Goal: Task Accomplishment & Management: Manage account settings

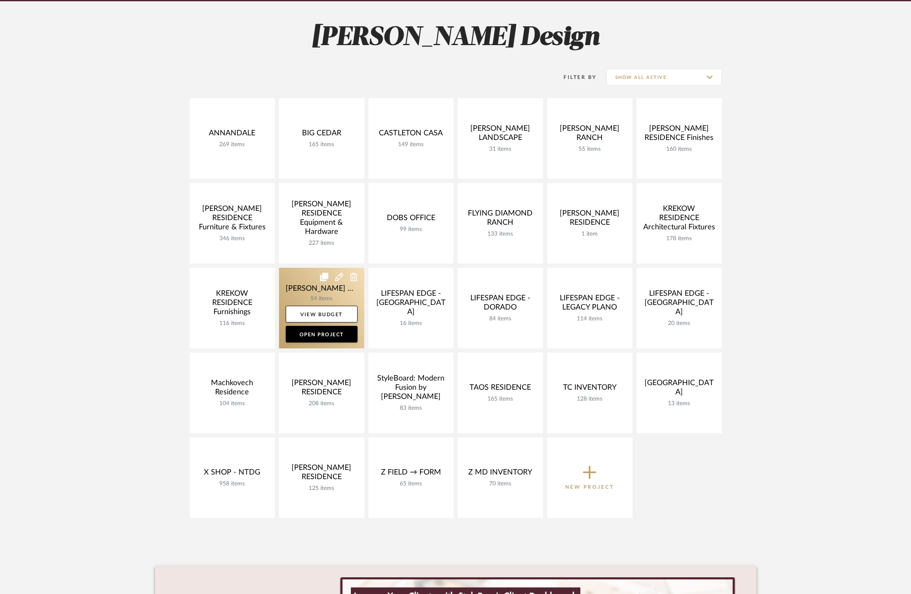
scroll to position [106, 0]
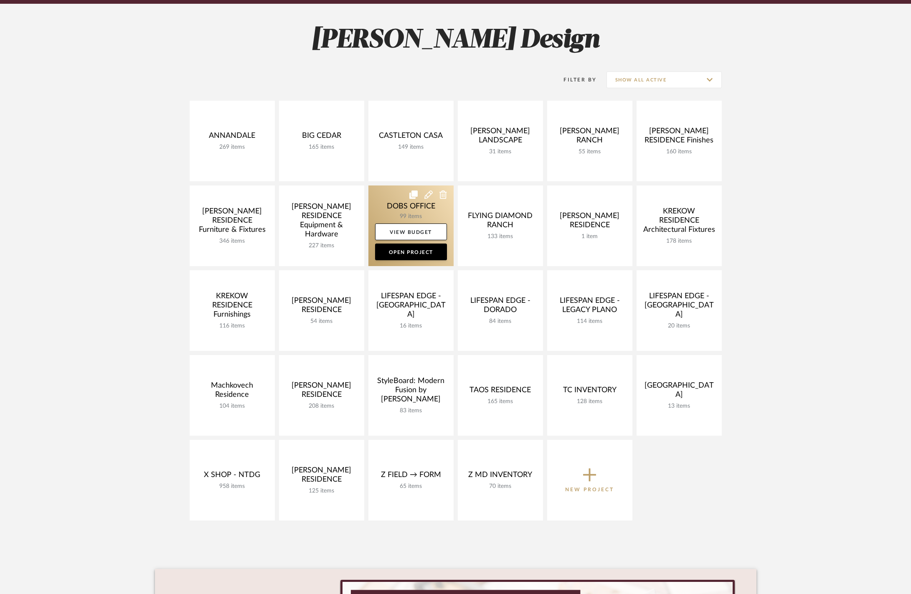
click at [387, 194] on link at bounding box center [410, 225] width 85 height 81
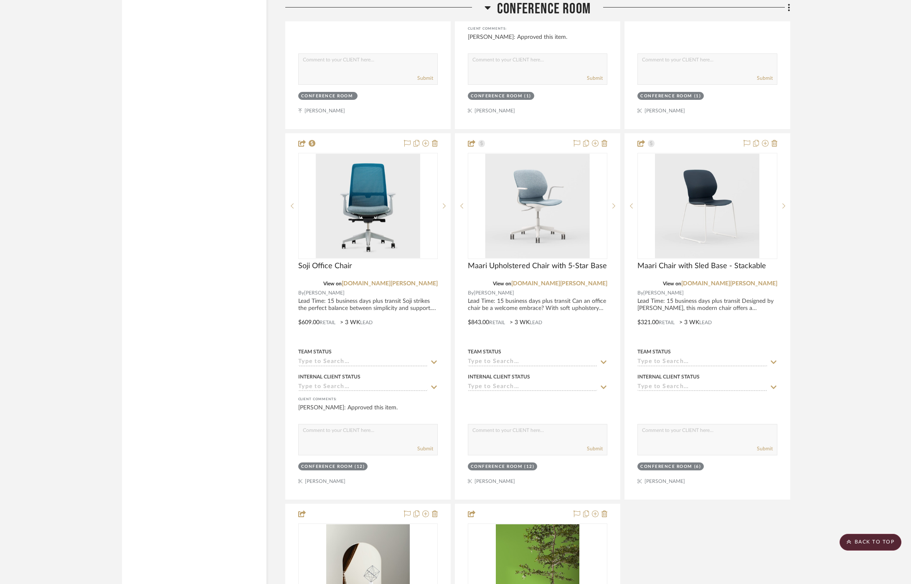
scroll to position [2071, 0]
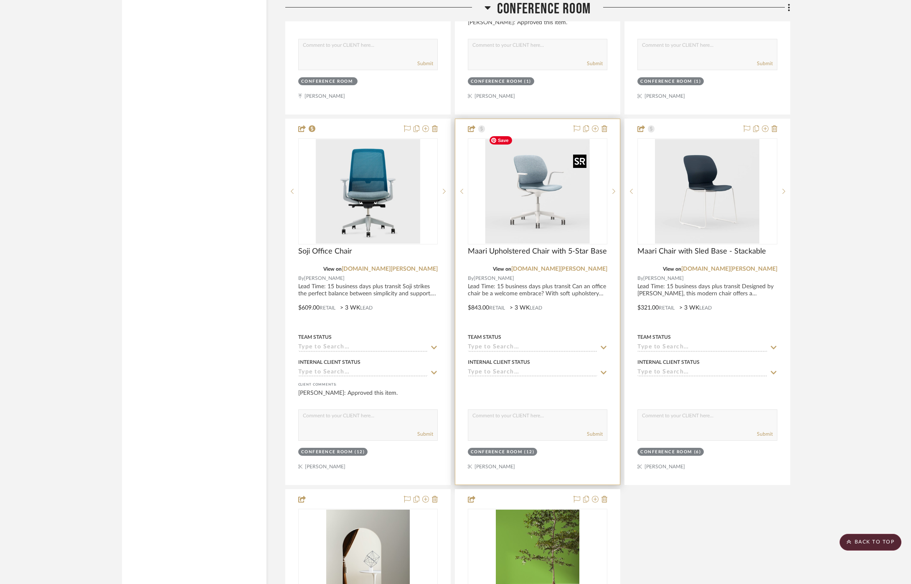
click at [550, 205] on img "0" at bounding box center [537, 191] width 104 height 104
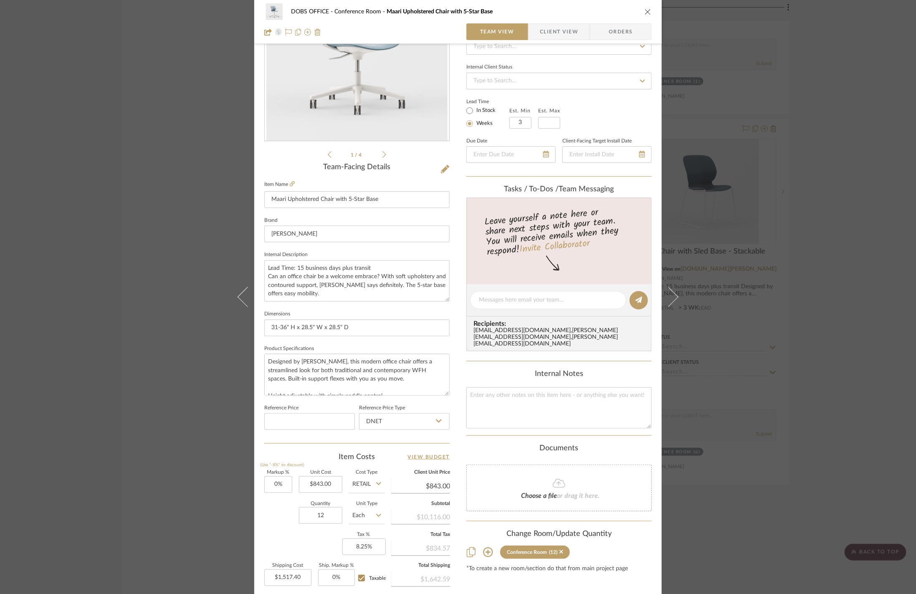
scroll to position [99, 0]
click at [551, 28] on span "Client View" at bounding box center [559, 31] width 38 height 17
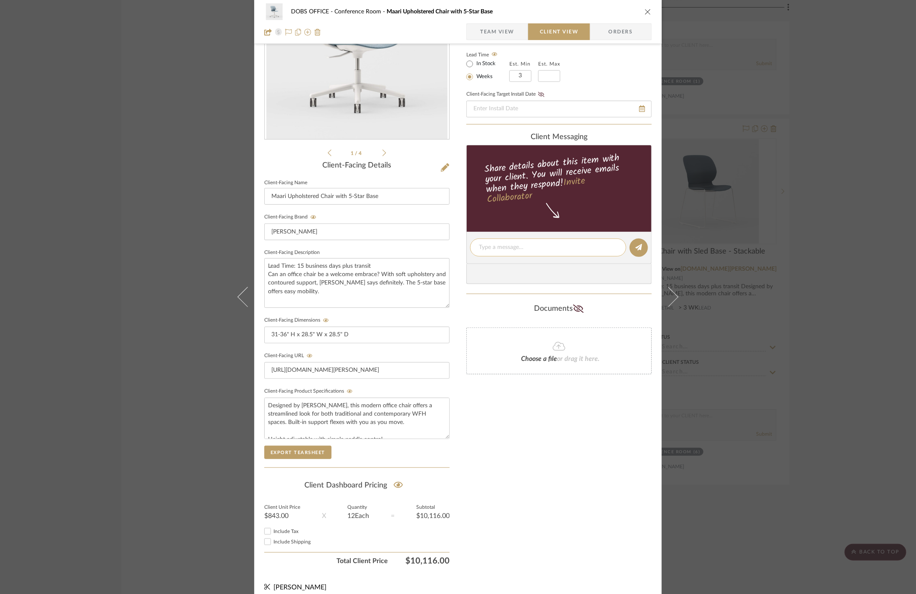
scroll to position [0, 0]
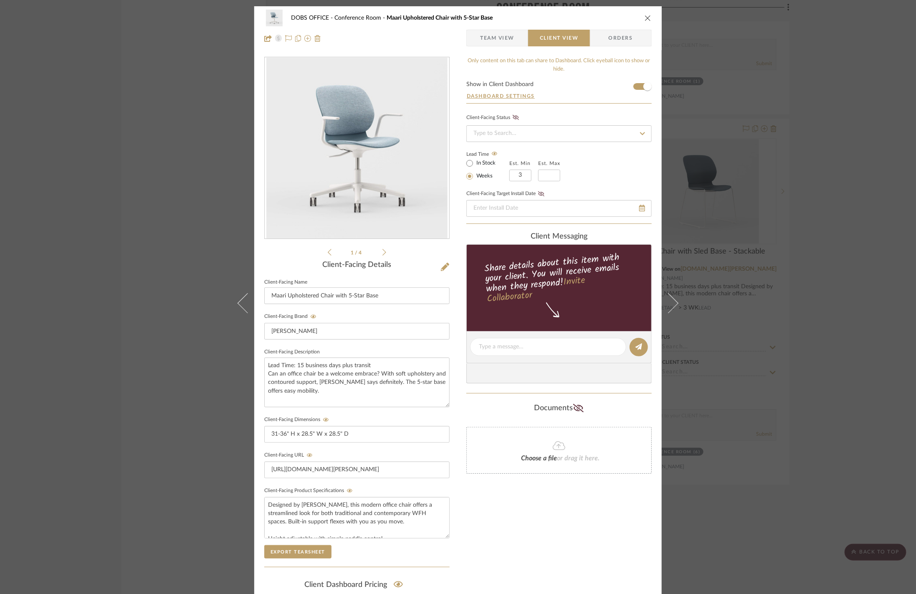
click at [492, 30] on span "Team View" at bounding box center [497, 38] width 34 height 17
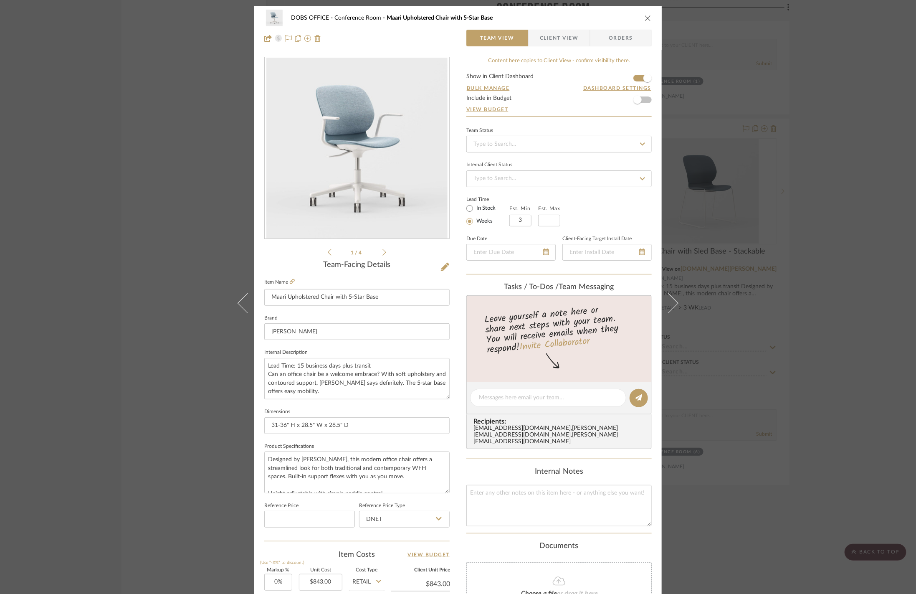
click at [802, 173] on div "DOBS OFFICE Conference Room Maari Upholstered Chair with 5-Star Base Team View …" at bounding box center [458, 297] width 916 height 594
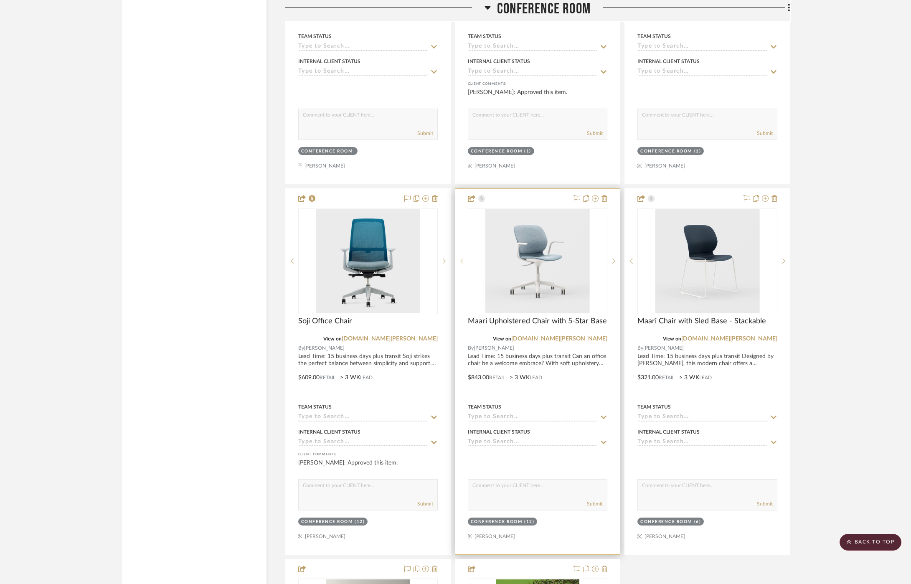
scroll to position [2007, 0]
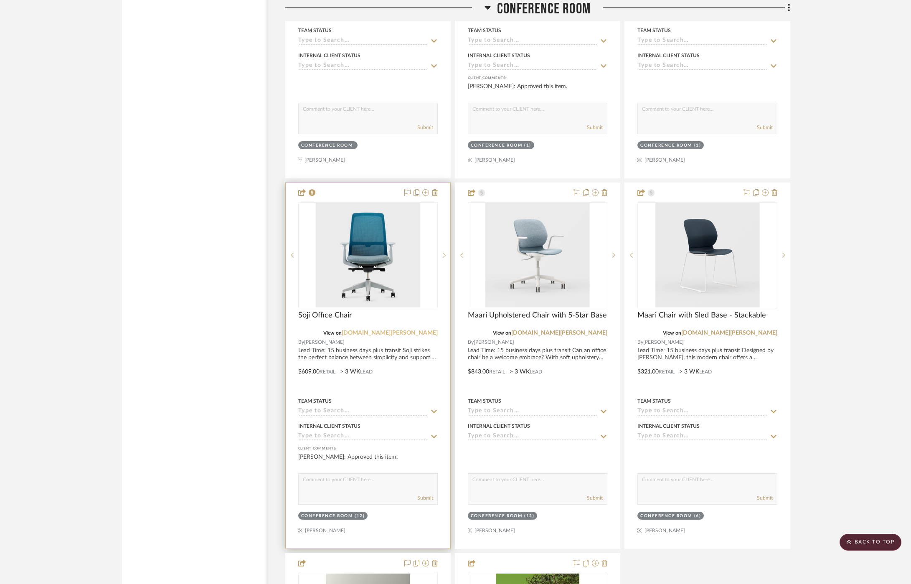
click at [411, 330] on link "[DOMAIN_NAME][PERSON_NAME]" at bounding box center [390, 333] width 96 height 6
click at [376, 263] on img "0" at bounding box center [368, 255] width 104 height 104
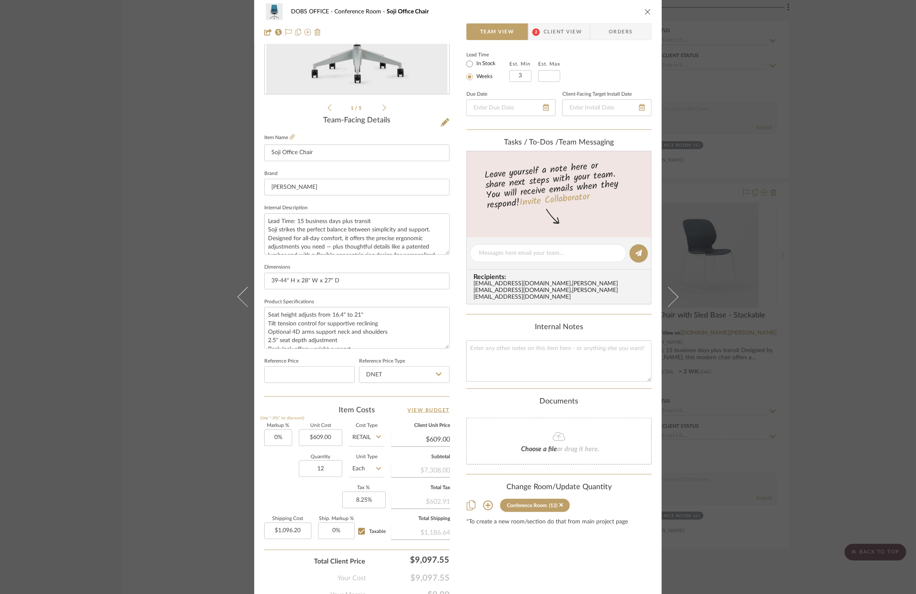
scroll to position [181, 0]
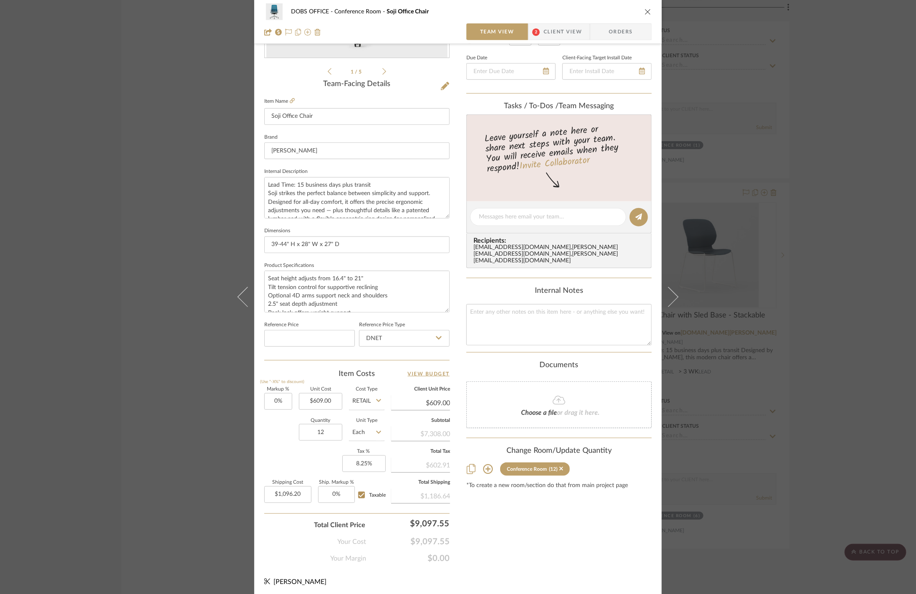
click at [559, 22] on div "DOBS OFFICE Conference Room Soji Office Chair Team View 2 Client View Orders" at bounding box center [458, 22] width 408 height 44
click at [557, 30] on span "Client View" at bounding box center [563, 31] width 38 height 17
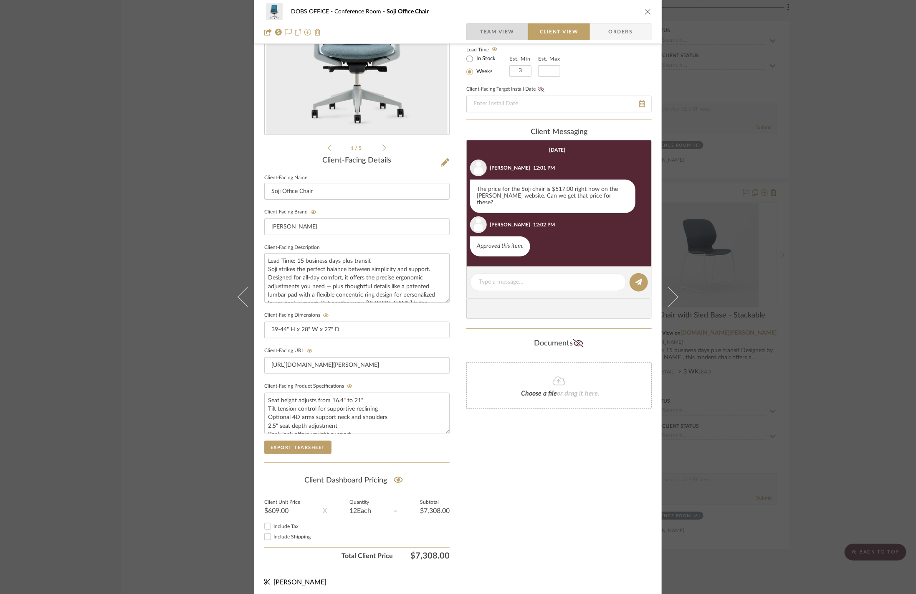
click at [495, 34] on span "Team View" at bounding box center [497, 31] width 34 height 17
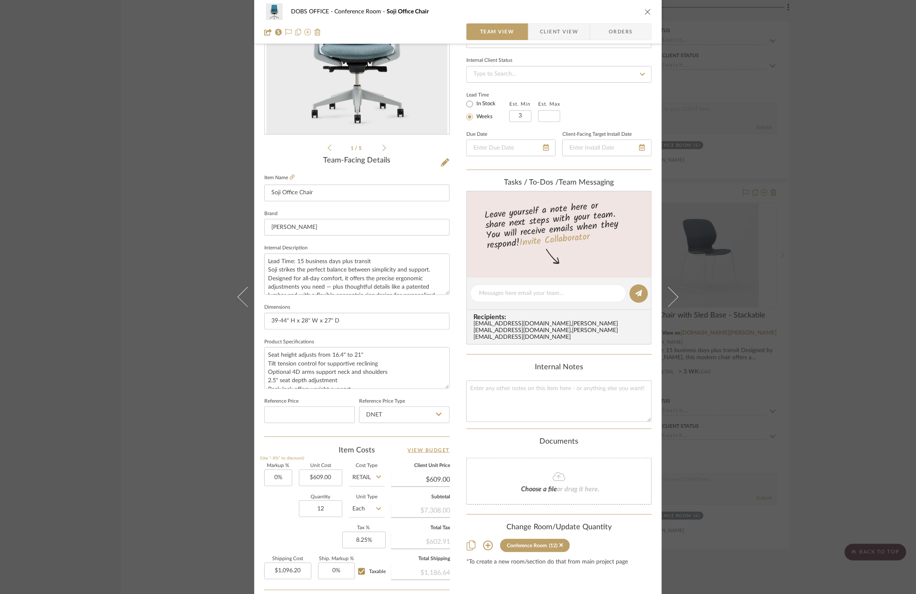
click at [574, 29] on span "Client View" at bounding box center [559, 31] width 38 height 17
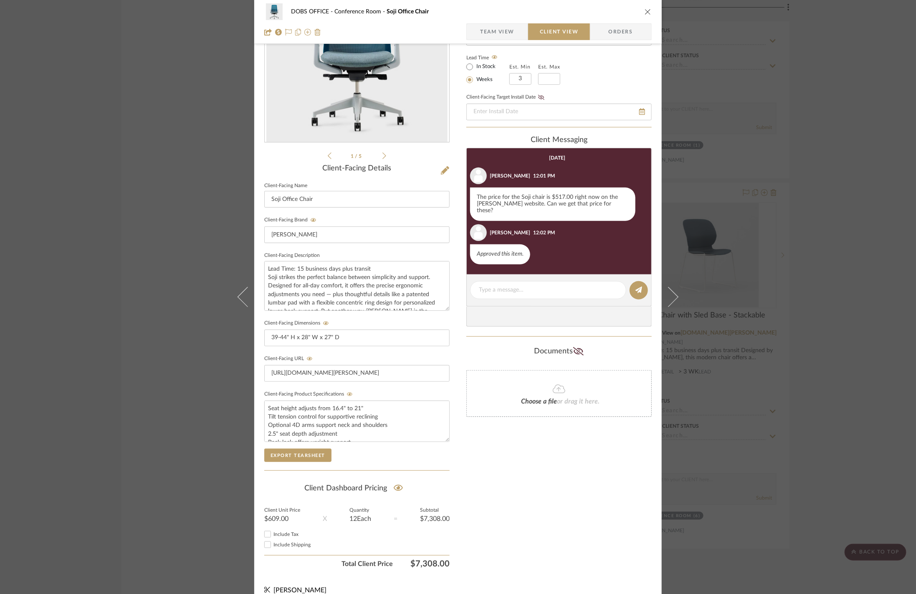
scroll to position [0, 0]
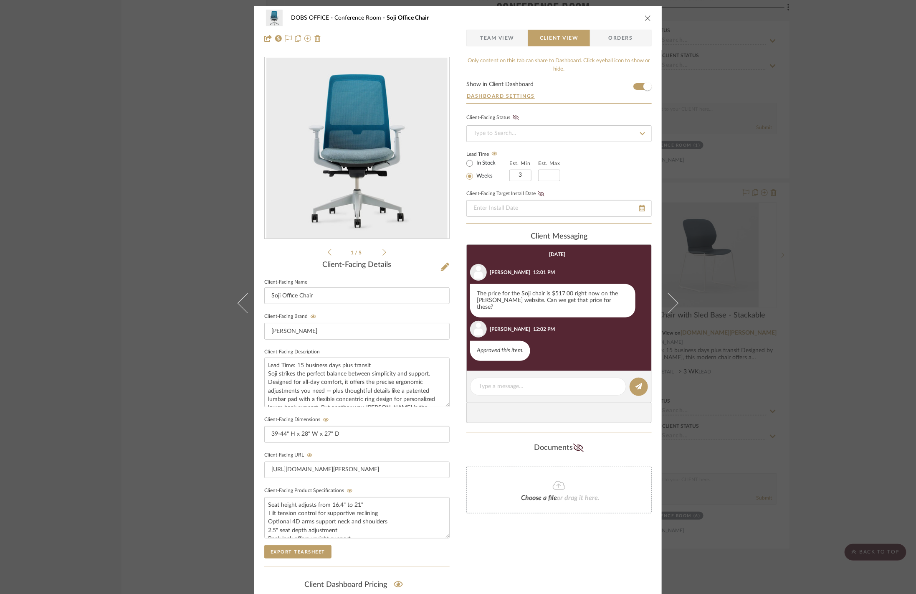
click at [486, 42] on span "Team View" at bounding box center [497, 38] width 34 height 17
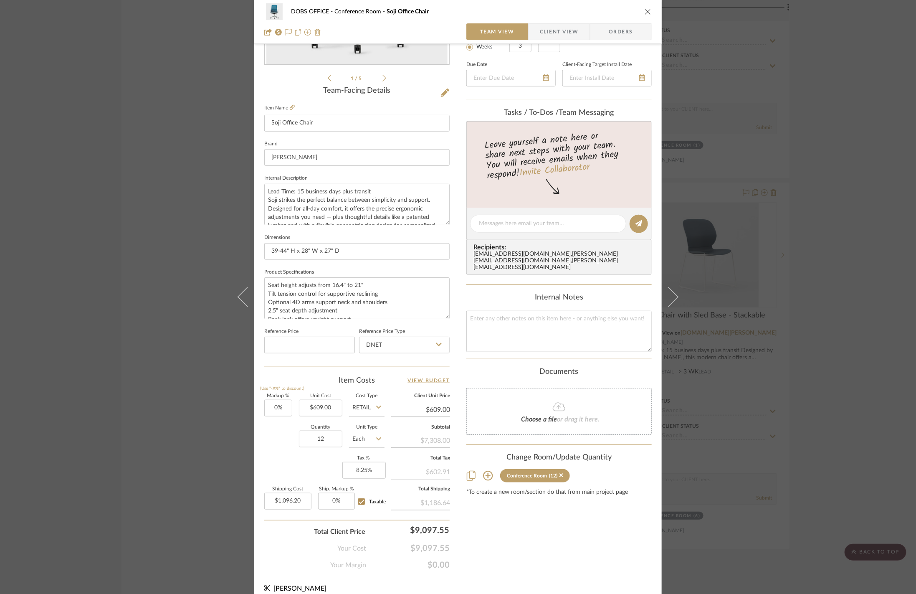
scroll to position [181, 0]
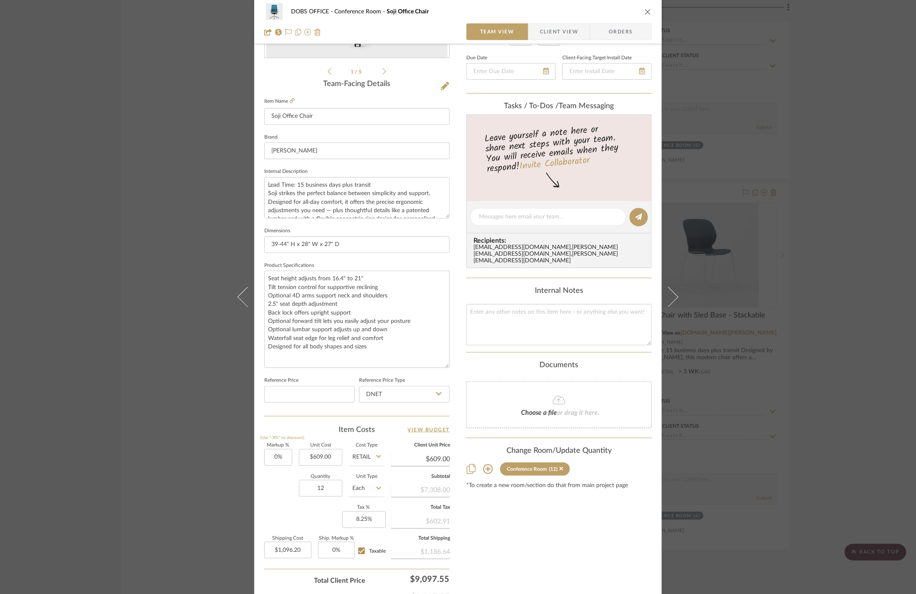
drag, startPoint x: 443, startPoint y: 307, endPoint x: 449, endPoint y: 363, distance: 56.2
click at [449, 363] on div "DOBS OFFICE Conference Room Soji Office Chair Team View Client View Orders 1 / …" at bounding box center [458, 238] width 408 height 827
click at [551, 41] on div "DOBS OFFICE Conference Room Soji Office Chair Team View Client View Orders" at bounding box center [458, 22] width 408 height 44
click at [550, 35] on span "Client View" at bounding box center [559, 31] width 38 height 17
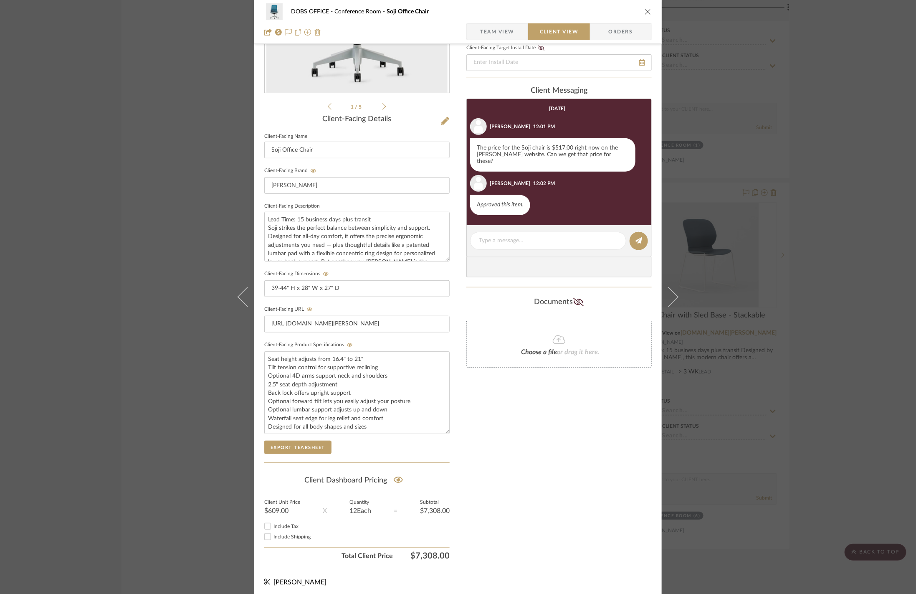
scroll to position [147, 0]
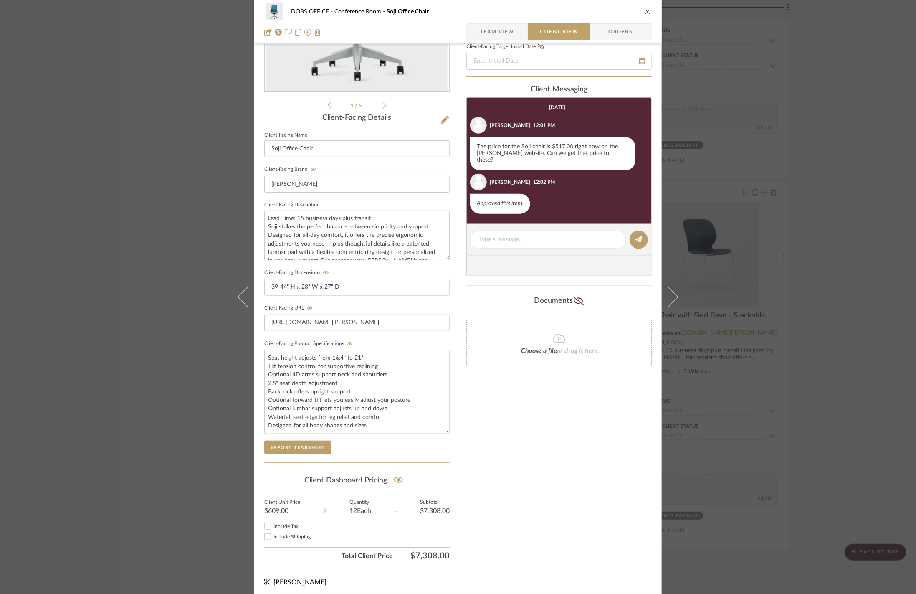
drag, startPoint x: 446, startPoint y: 427, endPoint x: 446, endPoint y: 470, distance: 42.6
click at [446, 470] on div "1 / 5 Client-Facing Details Client-Facing Name Soji Office Chair Client-Facing …" at bounding box center [356, 237] width 185 height 654
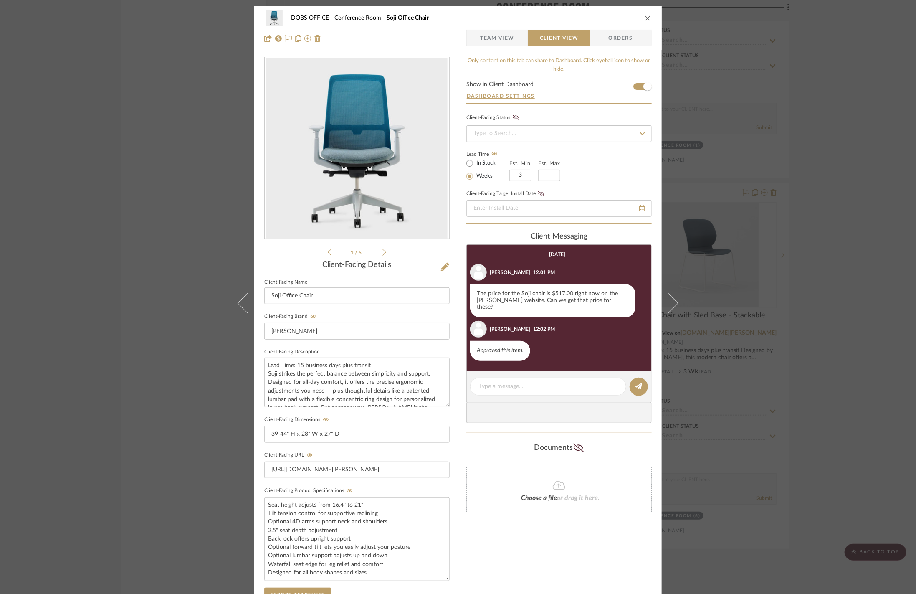
click at [492, 34] on span "Team View" at bounding box center [497, 38] width 34 height 17
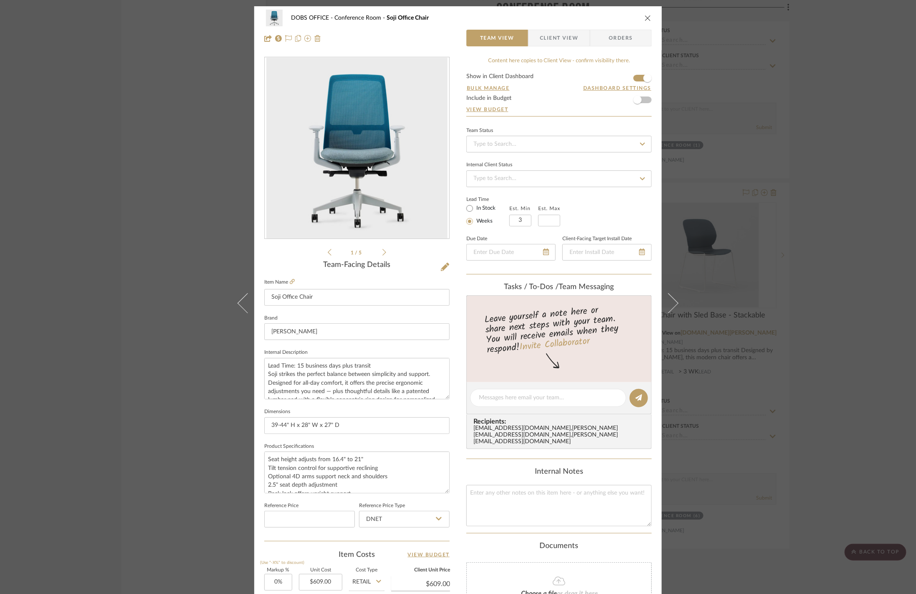
click at [558, 30] on span "Client View" at bounding box center [559, 38] width 38 height 17
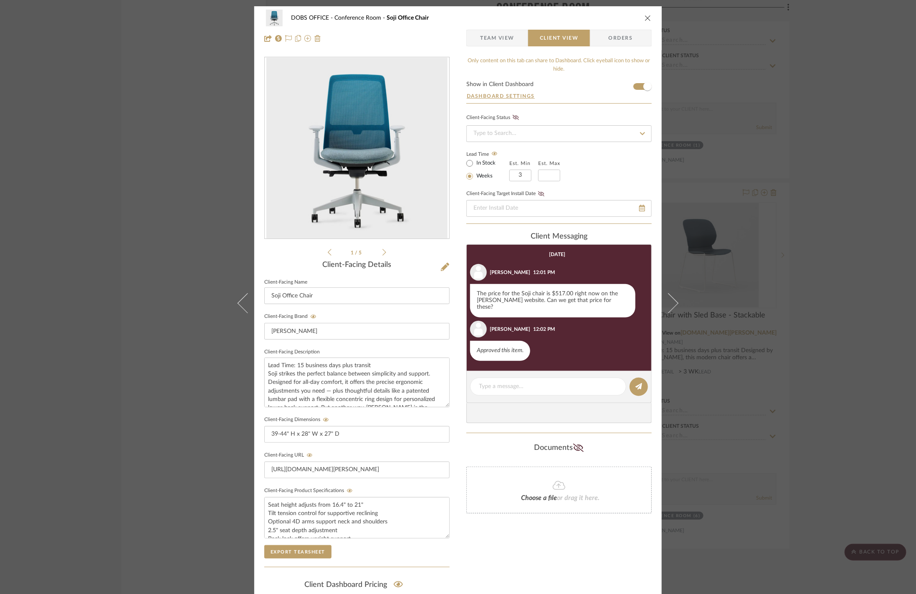
click at [467, 31] on span "button" at bounding box center [473, 38] width 13 height 17
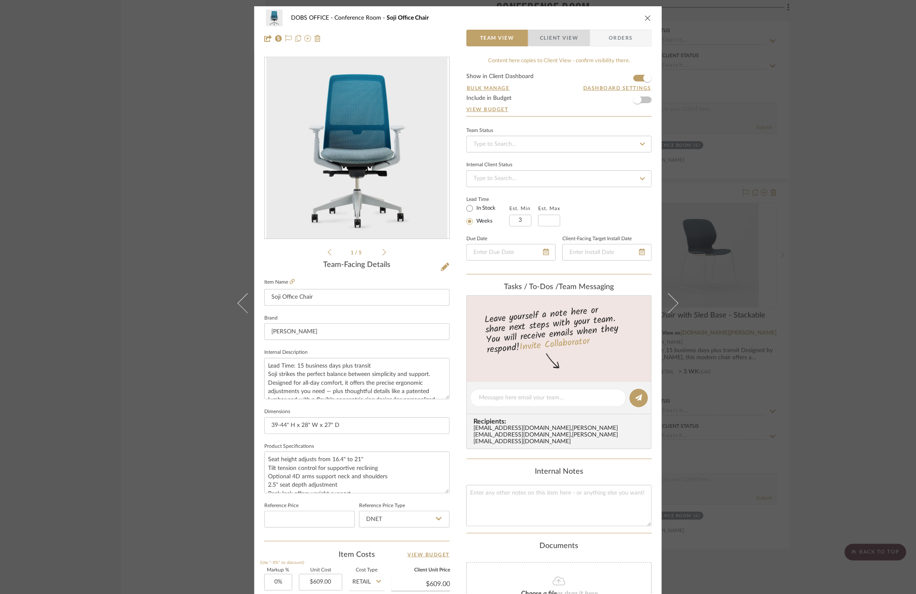
click at [563, 39] on span "Client View" at bounding box center [559, 38] width 38 height 17
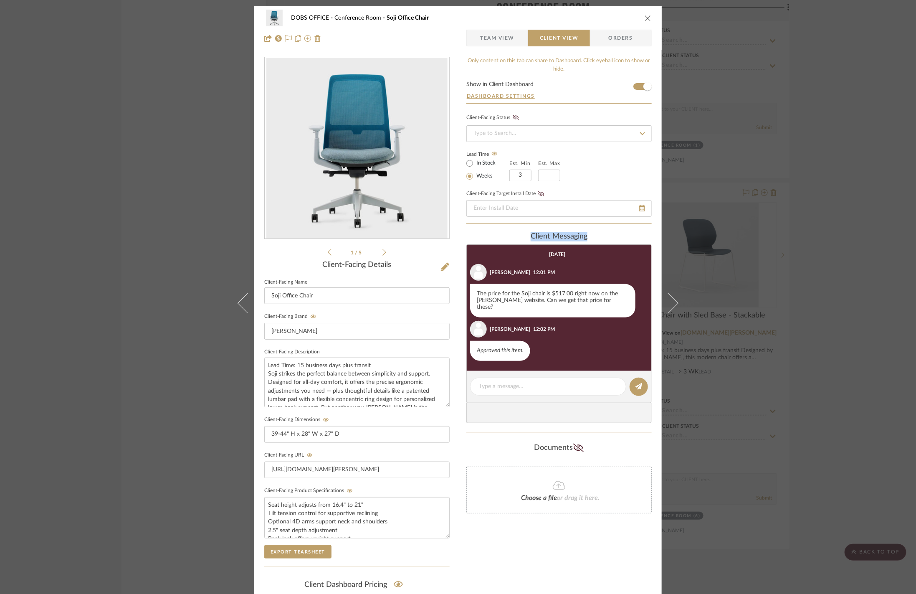
drag, startPoint x: 585, startPoint y: 235, endPoint x: 519, endPoint y: 235, distance: 65.6
click at [519, 235] on div "client Messaging" at bounding box center [558, 236] width 185 height 9
click at [466, 232] on div "client Messaging" at bounding box center [558, 236] width 185 height 9
click at [162, 216] on div "DOBS OFFICE Conference Room Soji Office Chair Team View Client View Orders 1 / …" at bounding box center [458, 297] width 916 height 594
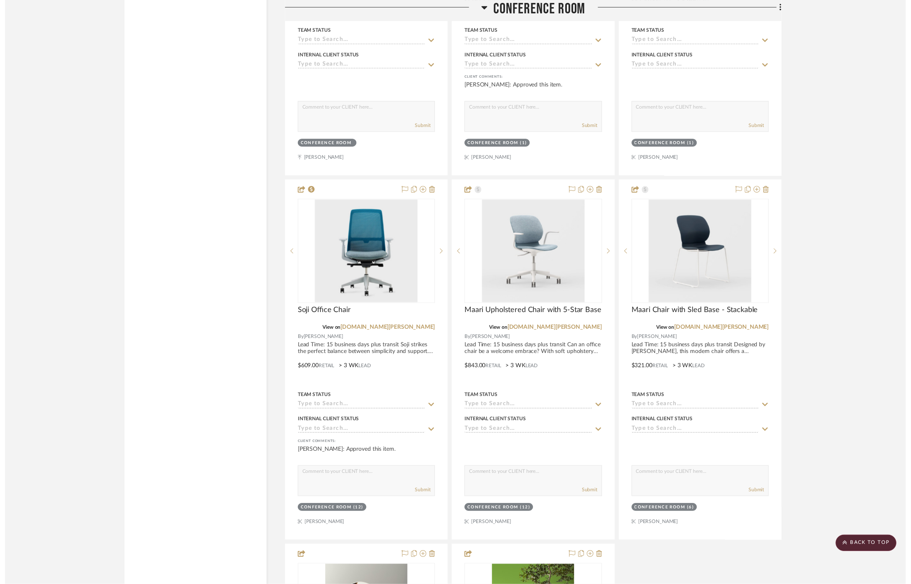
scroll to position [2007, 0]
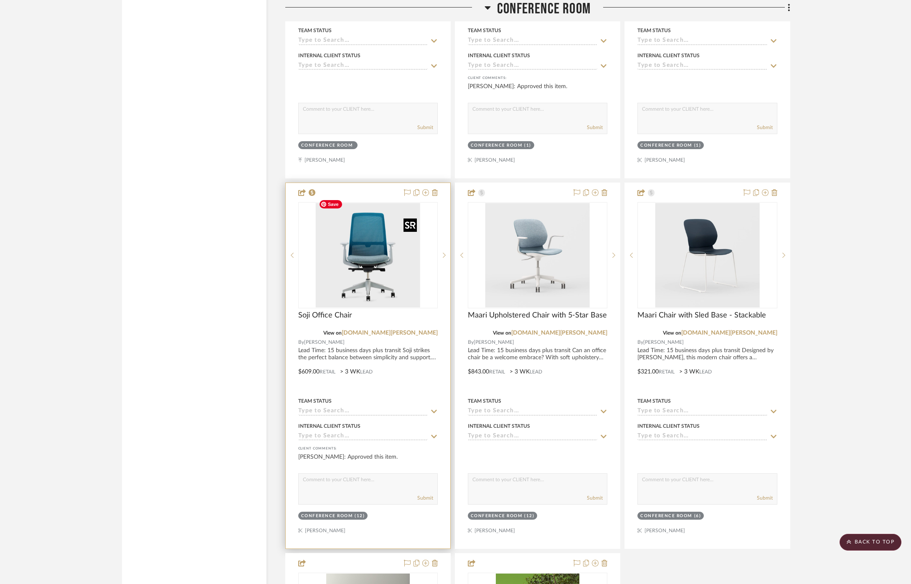
click at [375, 273] on img "0" at bounding box center [368, 255] width 104 height 104
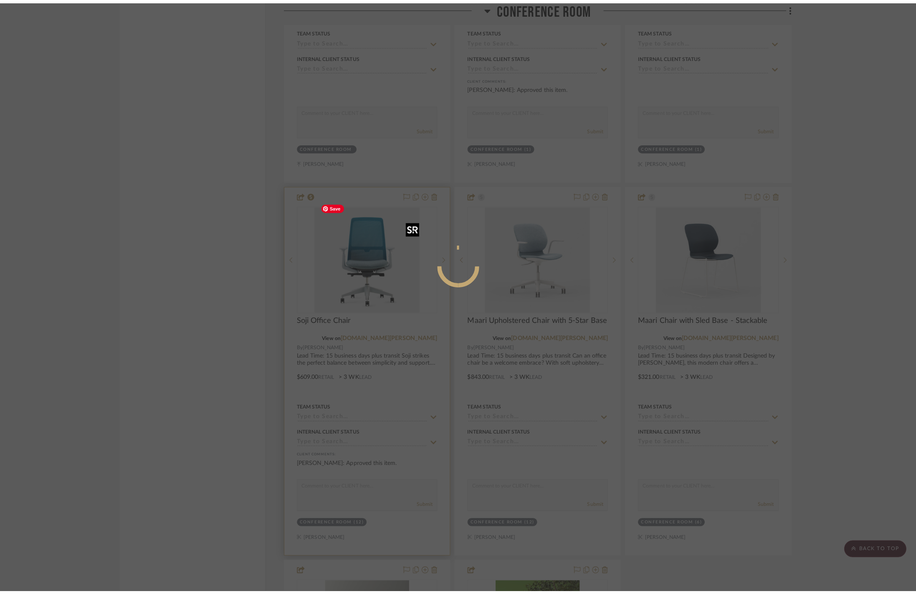
scroll to position [0, 0]
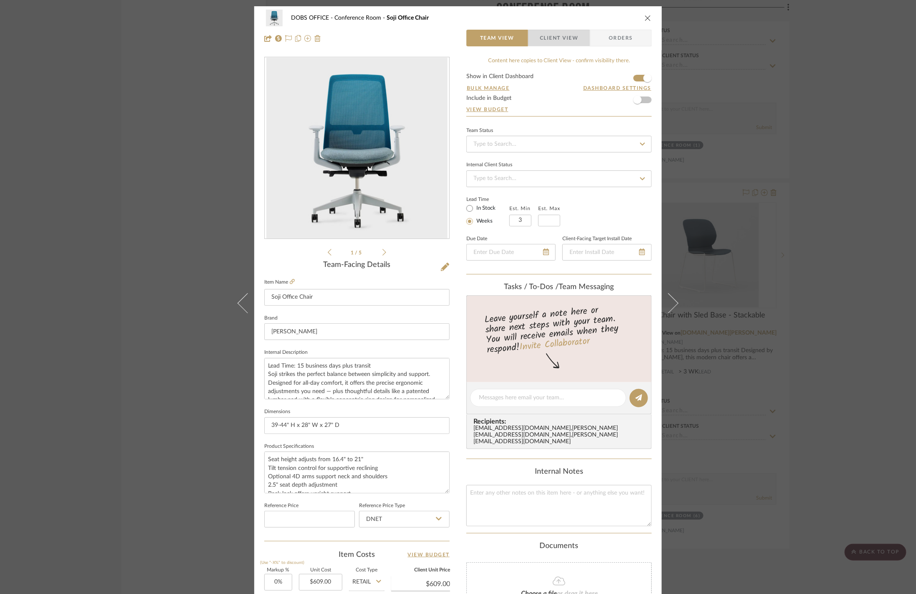
click at [550, 32] on span "Client View" at bounding box center [559, 38] width 38 height 17
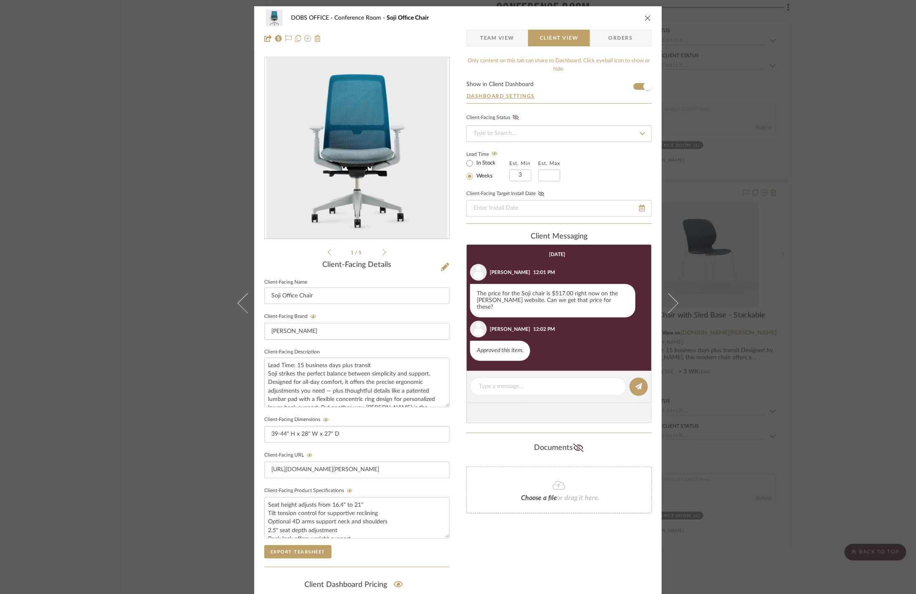
click at [486, 41] on span "Team View" at bounding box center [497, 38] width 34 height 17
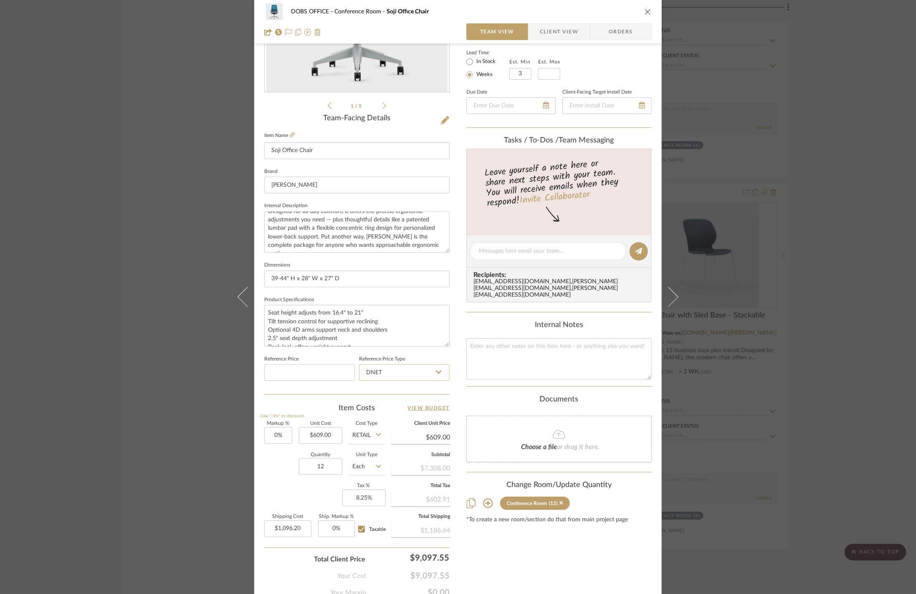
scroll to position [160, 0]
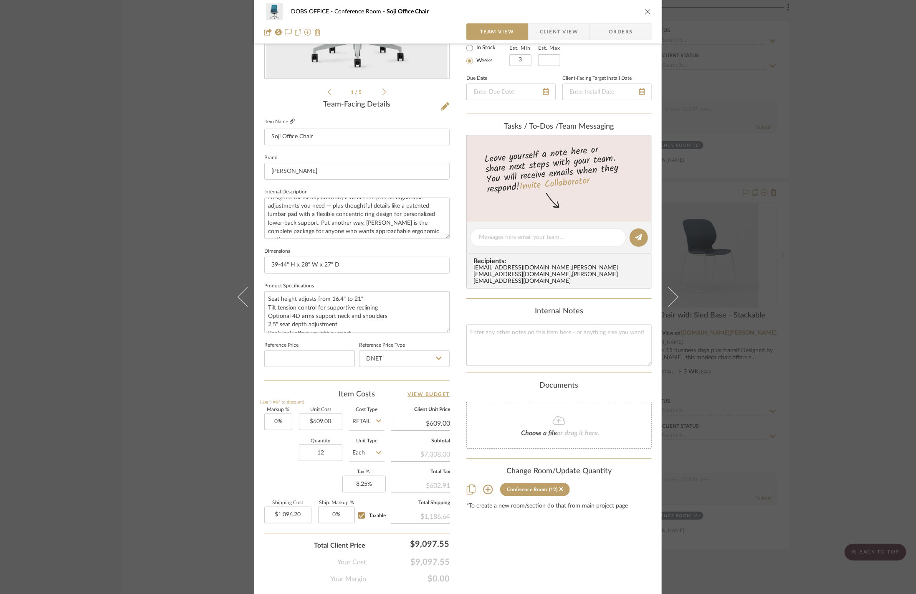
click at [292, 122] on icon at bounding box center [292, 121] width 5 height 5
